Goal: Task Accomplishment & Management: Manage account settings

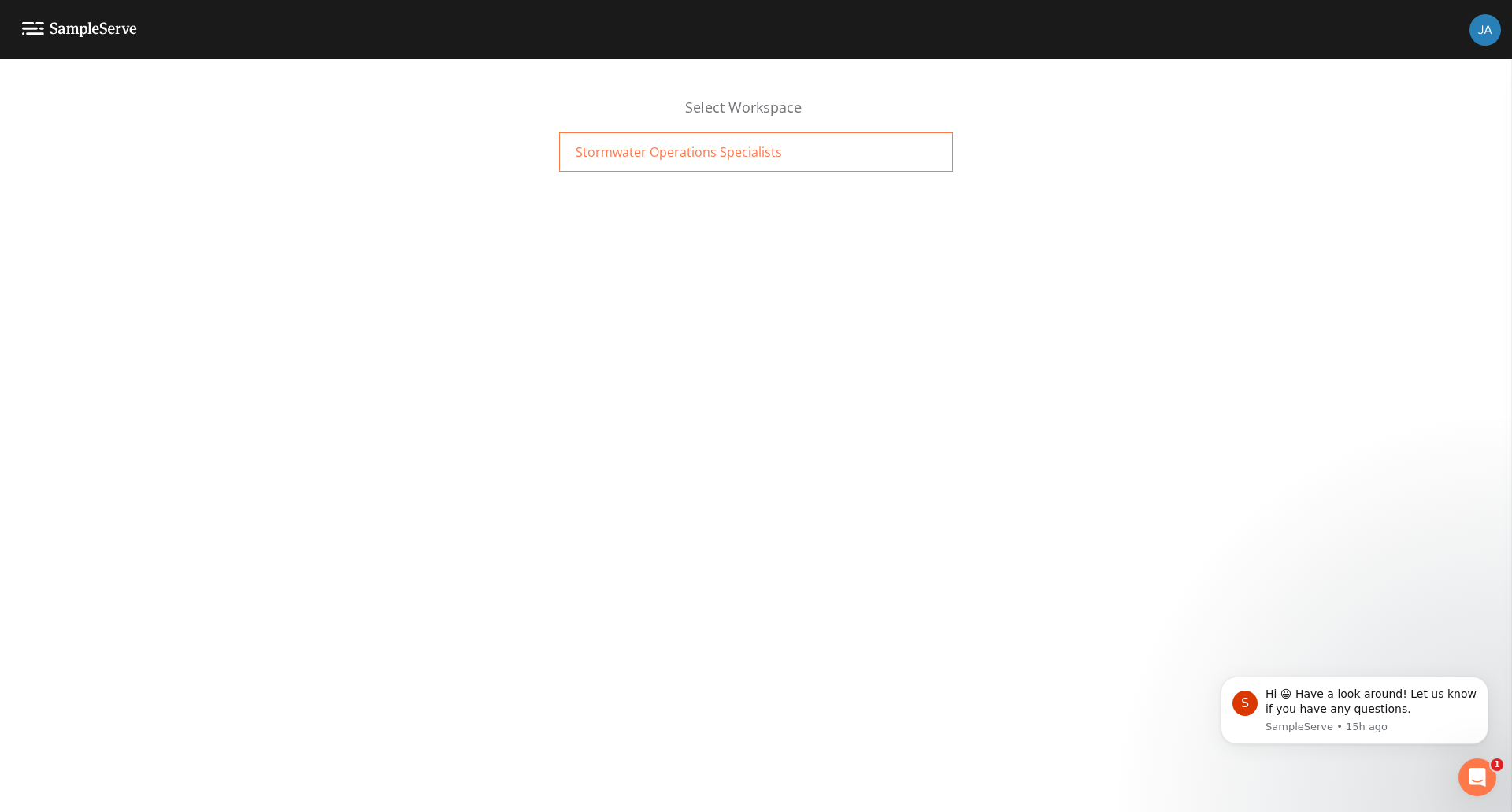
click at [626, 159] on span "Stormwater Operations Specialists" at bounding box center [679, 152] width 206 height 19
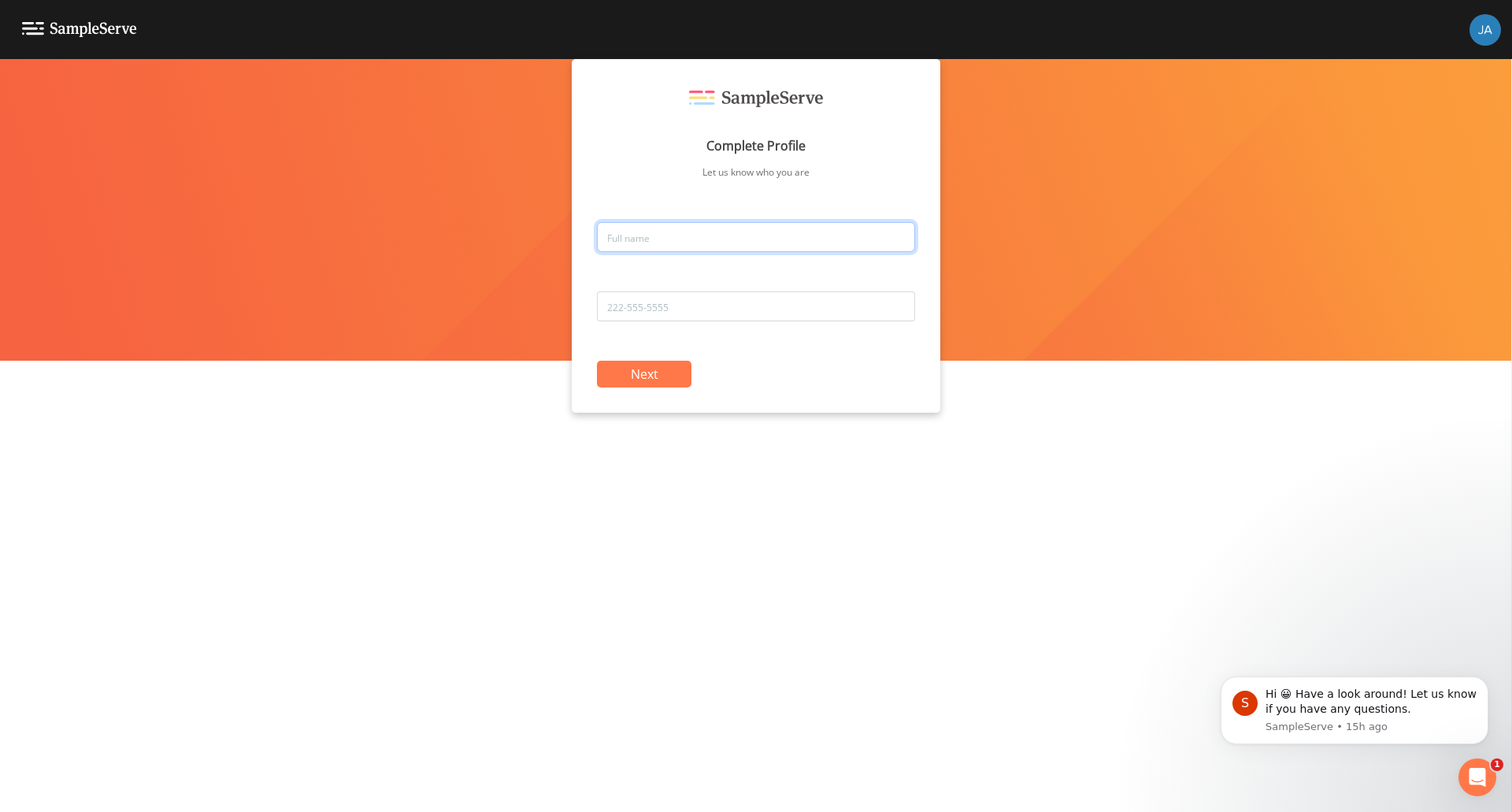
click at [660, 236] on input "text" at bounding box center [756, 237] width 318 height 30
type input "[PERSON_NAME]"
click at [676, 308] on input "tel" at bounding box center [756, 306] width 318 height 30
type input "[PHONE_NUMBER]"
click at [653, 373] on button "Next" at bounding box center [644, 374] width 94 height 27
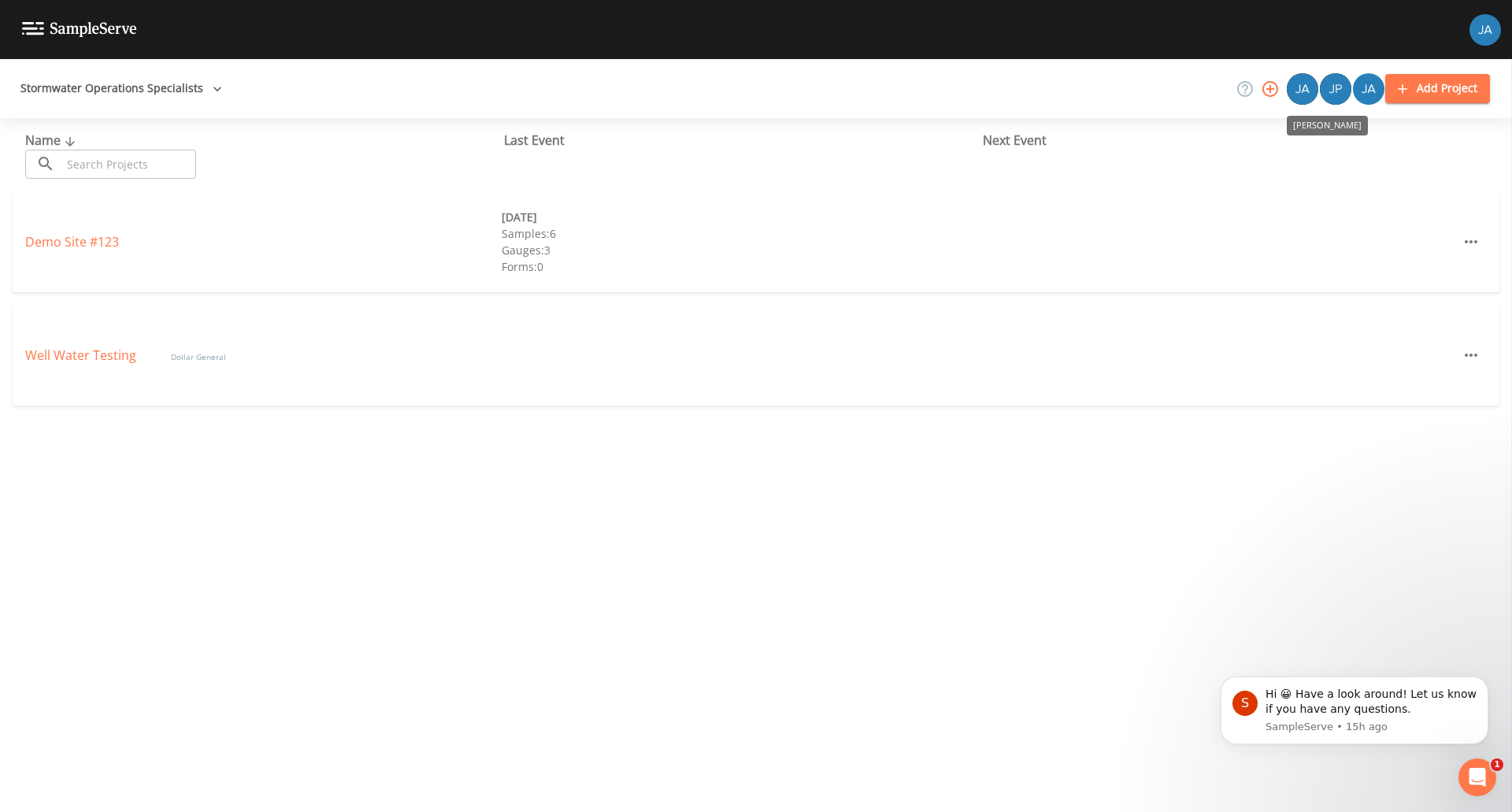
click at [1309, 92] on img "Jason" at bounding box center [1303, 89] width 32 height 32
click at [1306, 95] on img "Jason" at bounding box center [1303, 89] width 32 height 32
click at [220, 87] on button "Stormwater Operations Specialists" at bounding box center [121, 88] width 214 height 29
drag, startPoint x: 1299, startPoint y: 93, endPoint x: 1363, endPoint y: 198, distance: 123.0
click at [1363, 198] on div at bounding box center [756, 406] width 1512 height 812
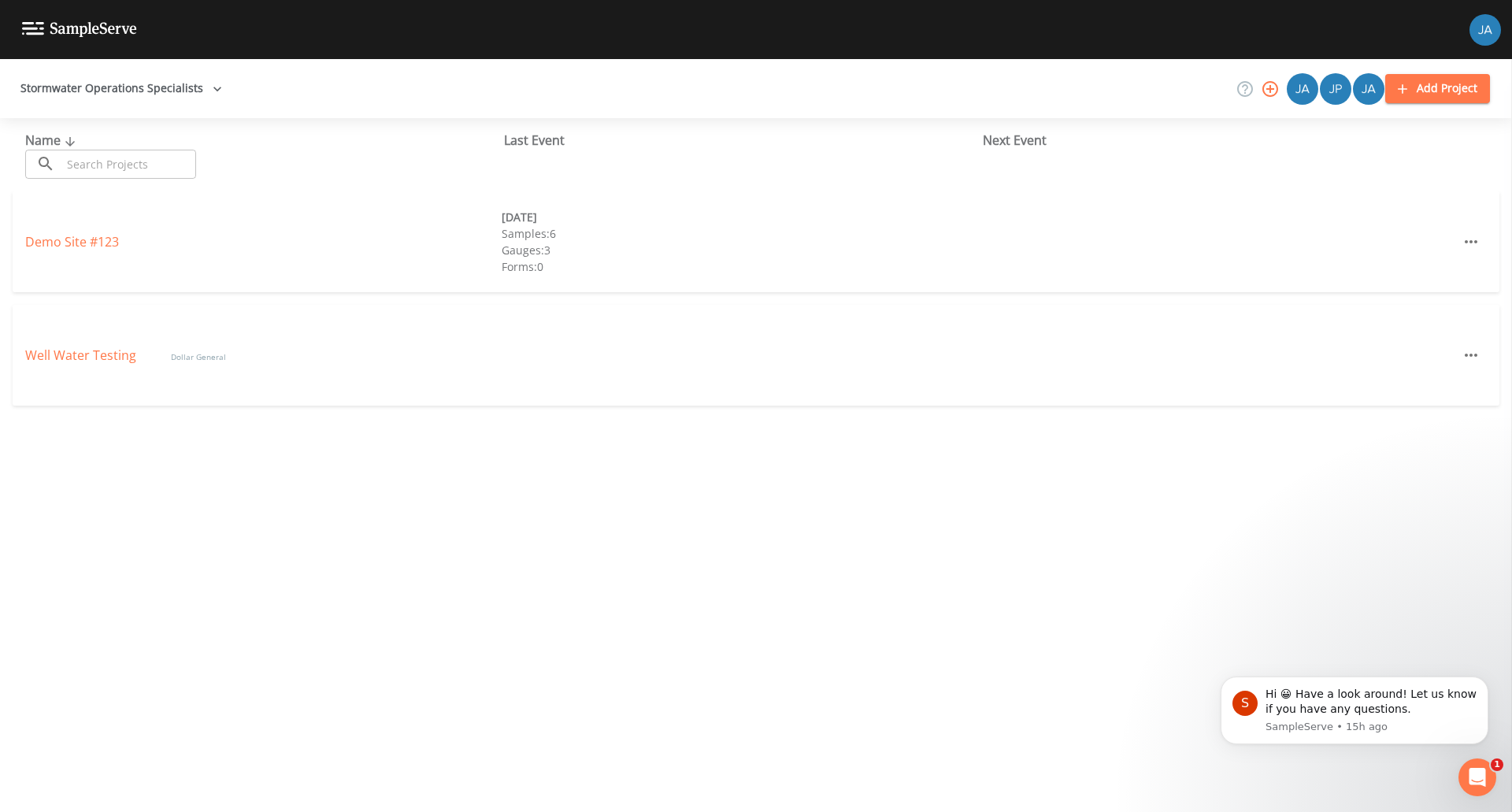
click at [56, 36] on img at bounding box center [79, 29] width 115 height 15
click at [1483, 38] on img at bounding box center [1485, 30] width 32 height 32
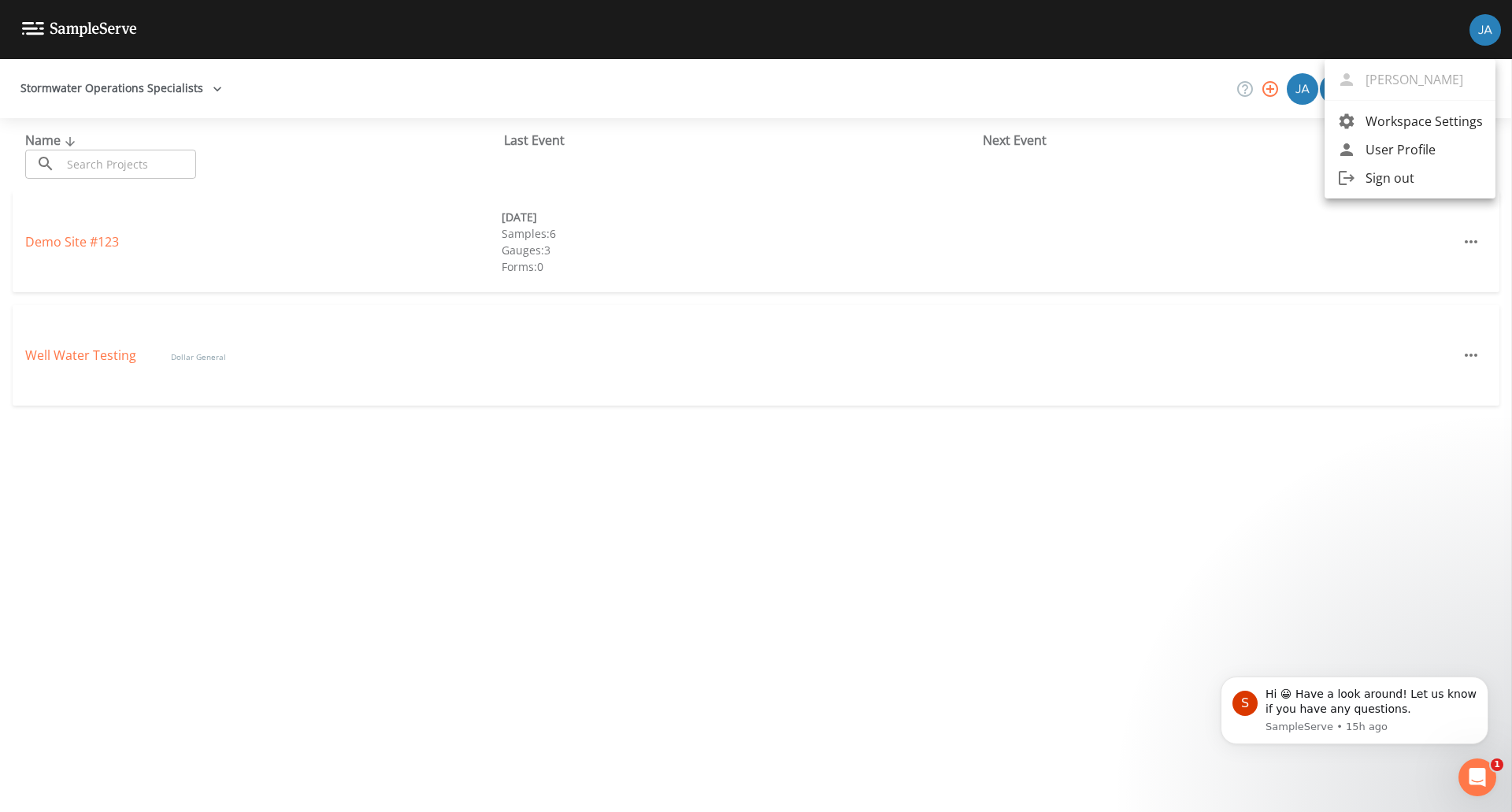
click at [1424, 128] on span "Workspace Settings" at bounding box center [1424, 121] width 117 height 19
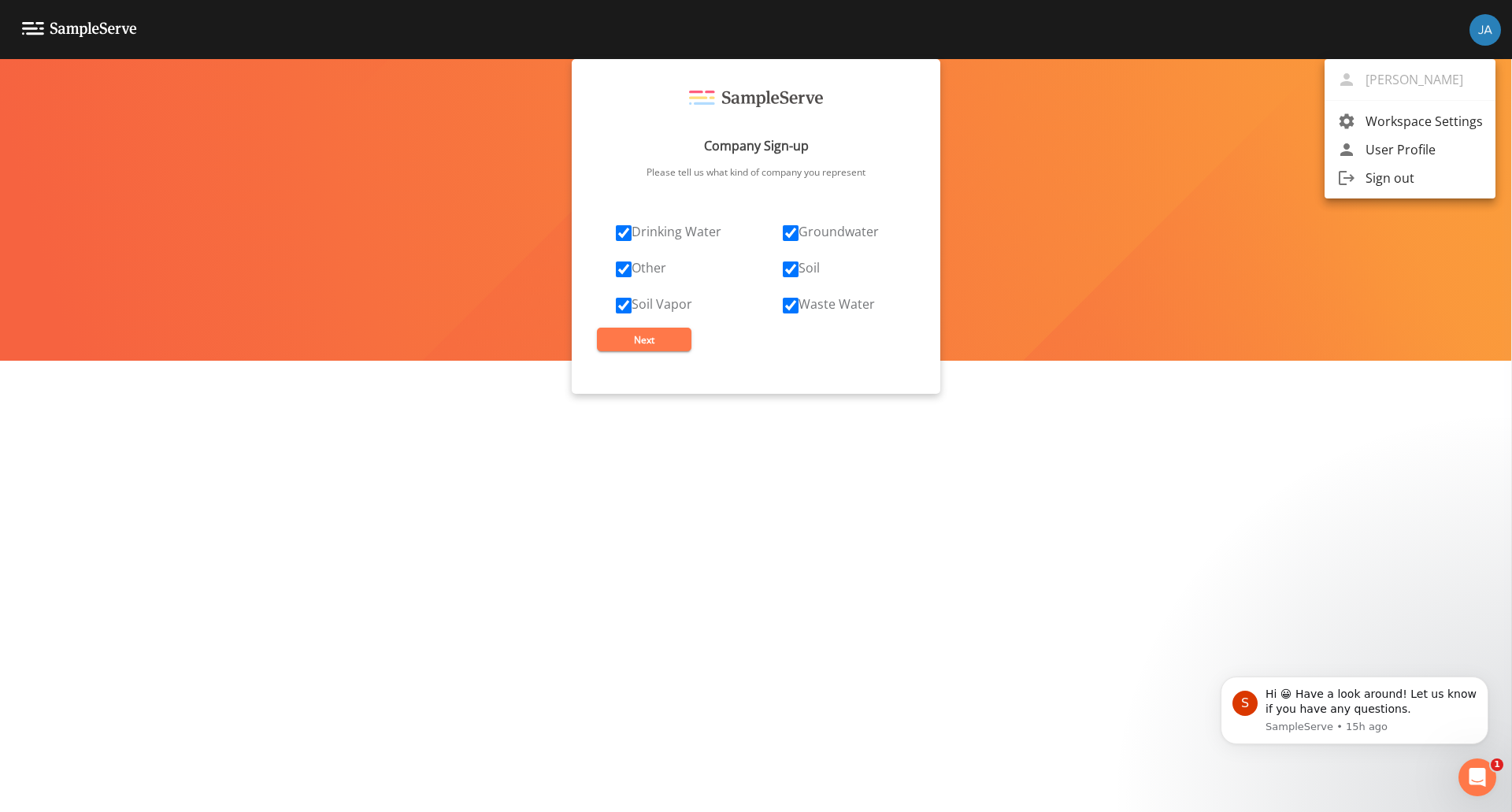
click at [1402, 148] on span "User Profile" at bounding box center [1424, 150] width 117 height 19
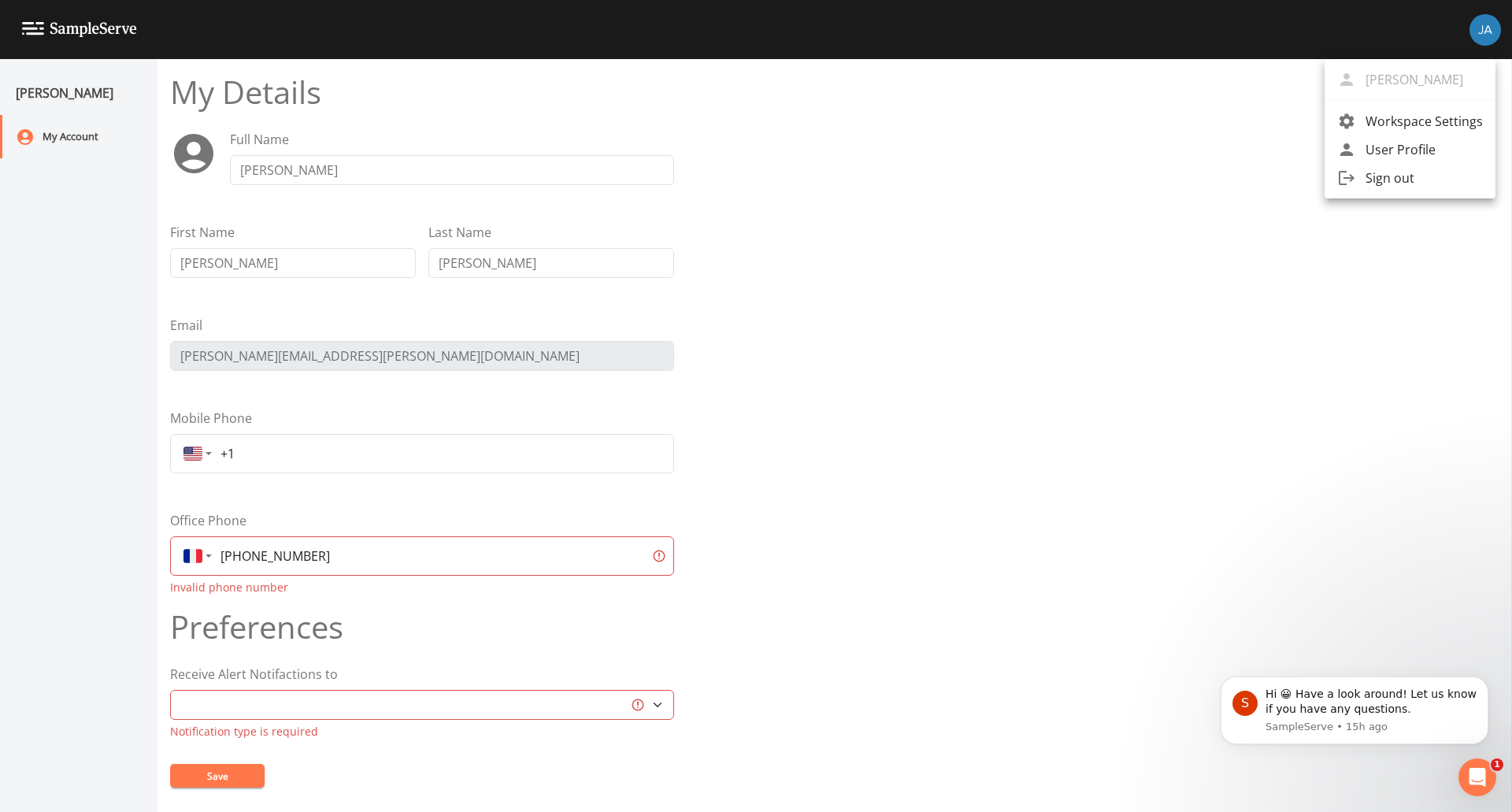
click at [224, 561] on div at bounding box center [756, 406] width 1512 height 812
drag, startPoint x: 228, startPoint y: 559, endPoint x: 237, endPoint y: 561, distance: 9.2
click at [226, 559] on input "[PHONE_NUMBER]" at bounding box center [429, 556] width 431 height 29
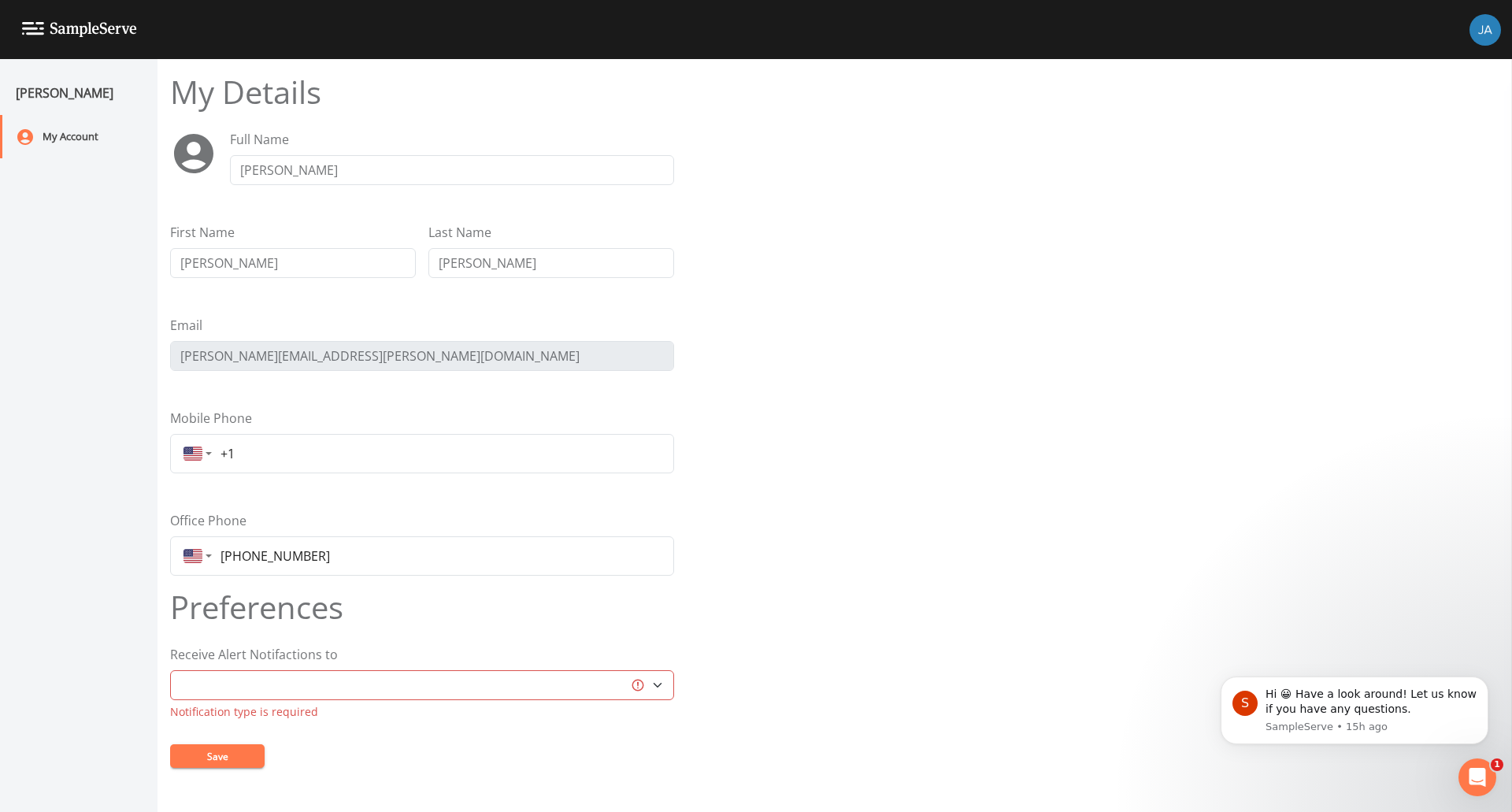
type input "[PHONE_NUMBER]"
click at [228, 762] on button "Save" at bounding box center [217, 756] width 94 height 24
click at [210, 756] on button "Save" at bounding box center [217, 756] width 94 height 24
click at [40, 151] on div "My Account" at bounding box center [71, 136] width 142 height 44
click at [1490, 32] on img at bounding box center [1485, 30] width 32 height 32
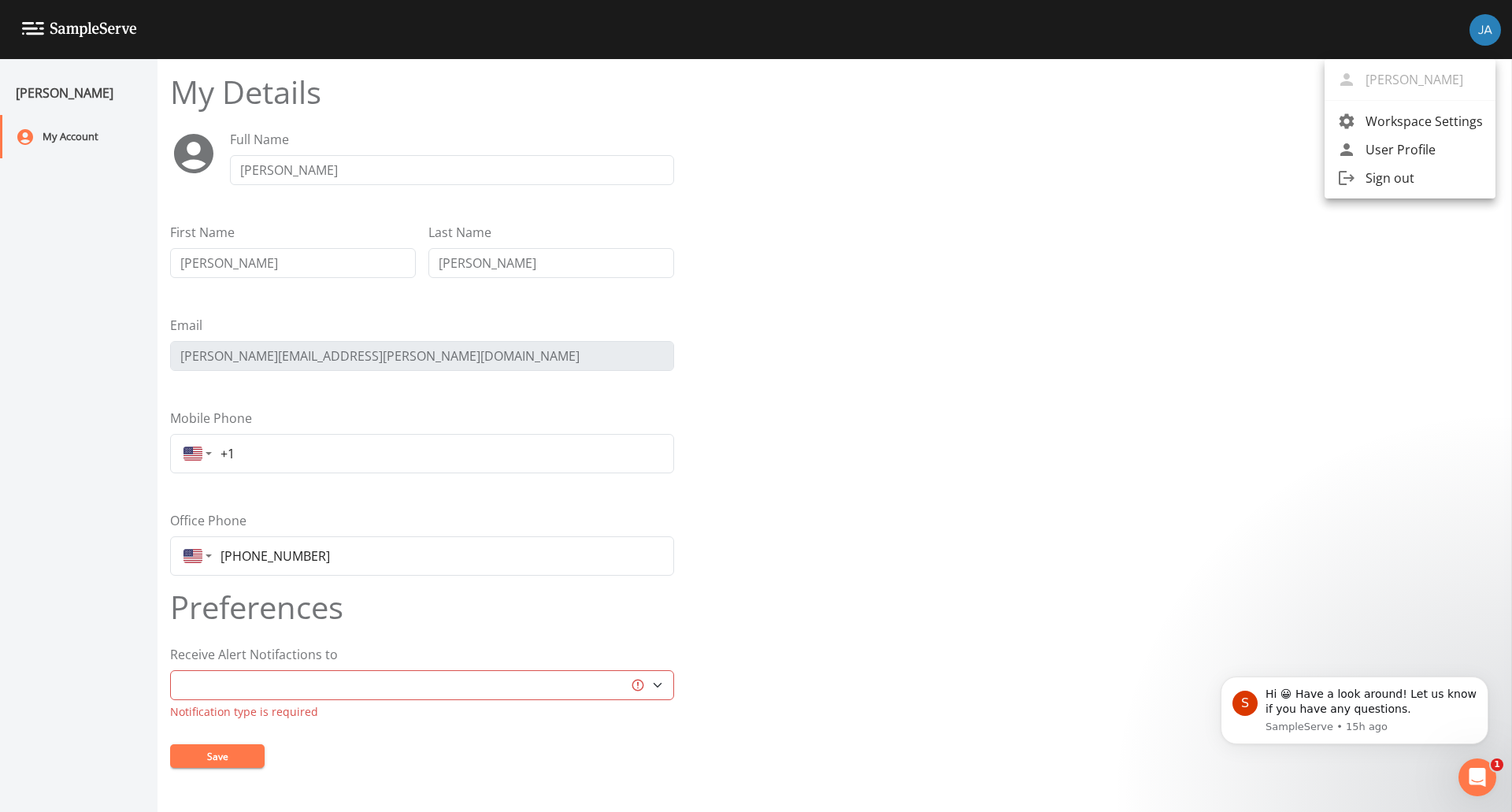
click at [67, 33] on div at bounding box center [756, 406] width 1512 height 812
click at [68, 27] on img at bounding box center [79, 29] width 115 height 15
